Goal: Transaction & Acquisition: Purchase product/service

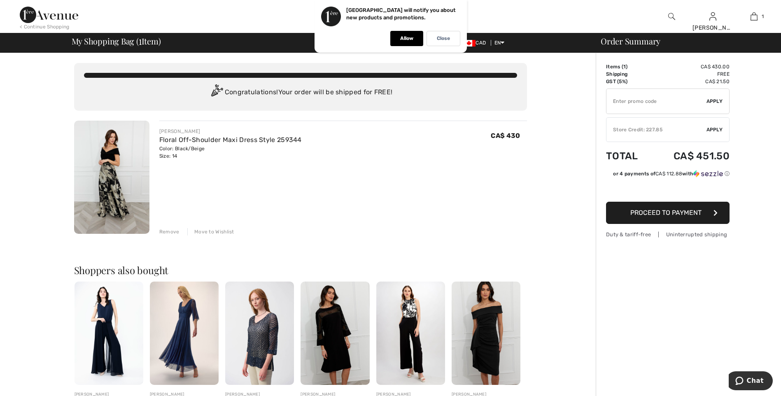
click at [670, 213] on span "Proceed to Payment" at bounding box center [665, 213] width 71 height 8
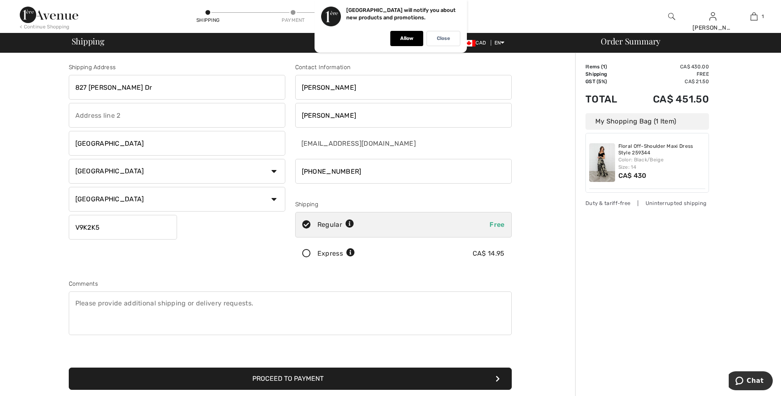
click at [147, 91] on input "827 [PERSON_NAME] Dr" at bounding box center [177, 87] width 217 height 25
click at [28, 113] on div "Shipping Address 827 Mulholland Dr Parksville Country Canada United States Afgh…" at bounding box center [290, 294] width 570 height 483
click at [303, 251] on icon at bounding box center [307, 254] width 22 height 9
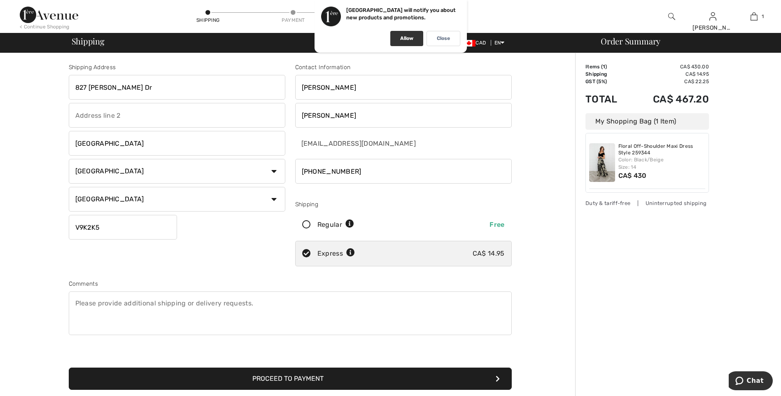
click at [406, 39] on p "Allow" at bounding box center [406, 38] width 13 height 6
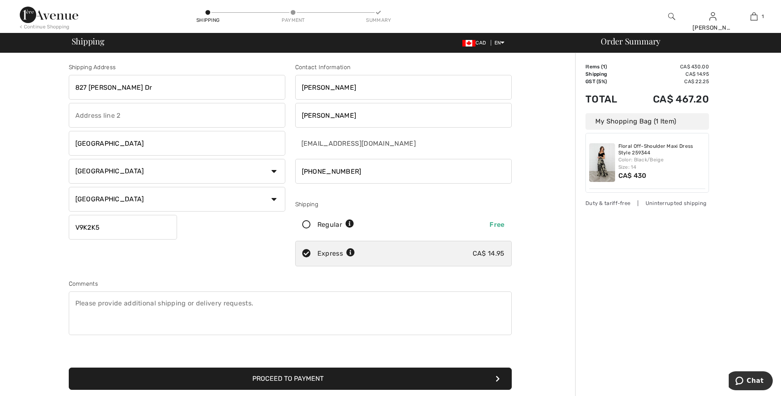
click at [298, 377] on button "Proceed to Payment" at bounding box center [290, 379] width 443 height 22
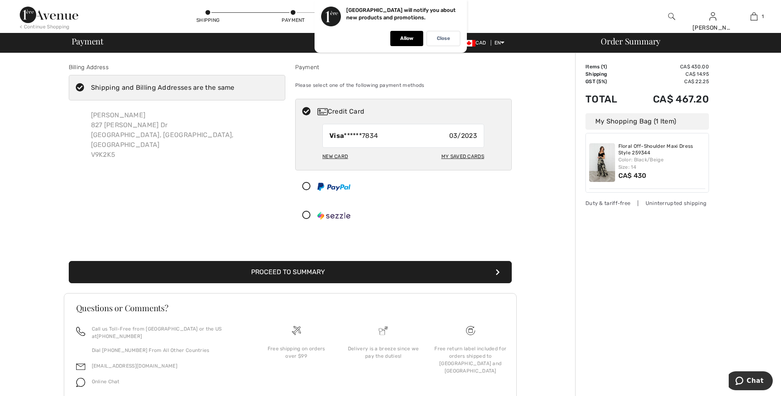
click at [340, 154] on div "New Card" at bounding box center [335, 156] width 26 height 14
radio input "true"
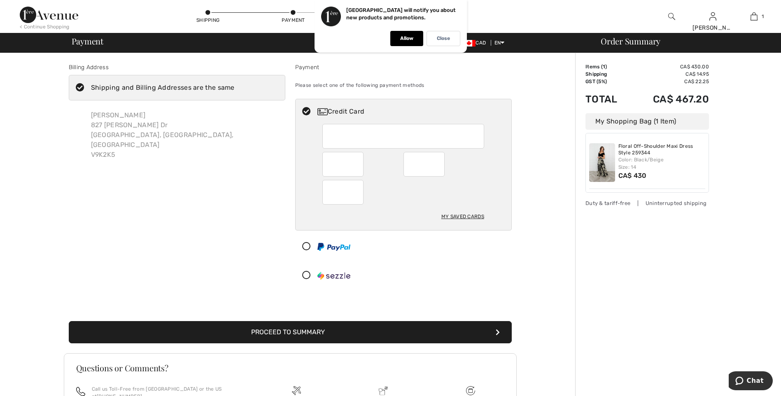
click at [292, 331] on button "Proceed to Summary" at bounding box center [290, 332] width 443 height 22
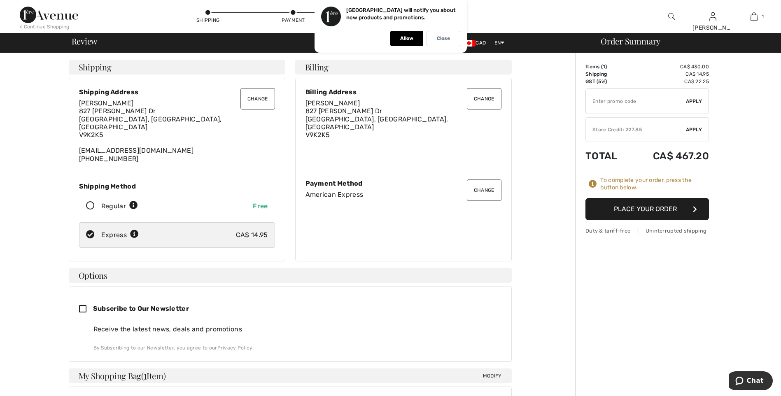
click at [655, 206] on button "Place Your Order" at bounding box center [648, 209] width 124 height 22
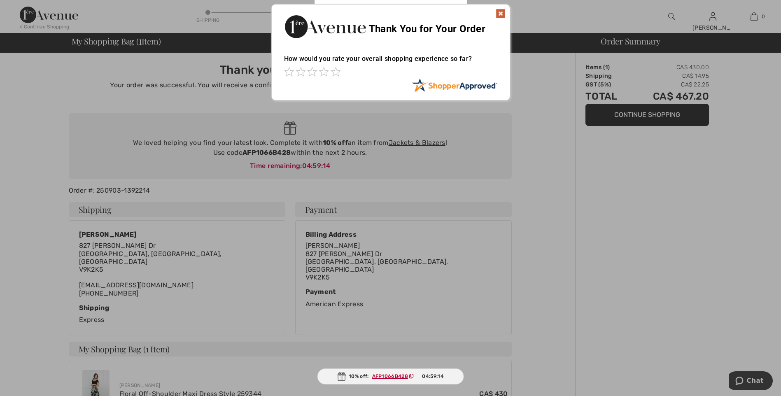
click at [498, 14] on img at bounding box center [501, 14] width 10 height 10
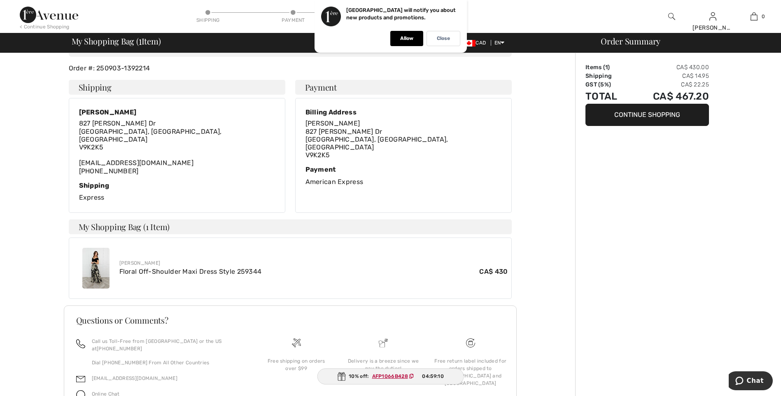
scroll to position [124, 0]
